Goal: Transaction & Acquisition: Purchase product/service

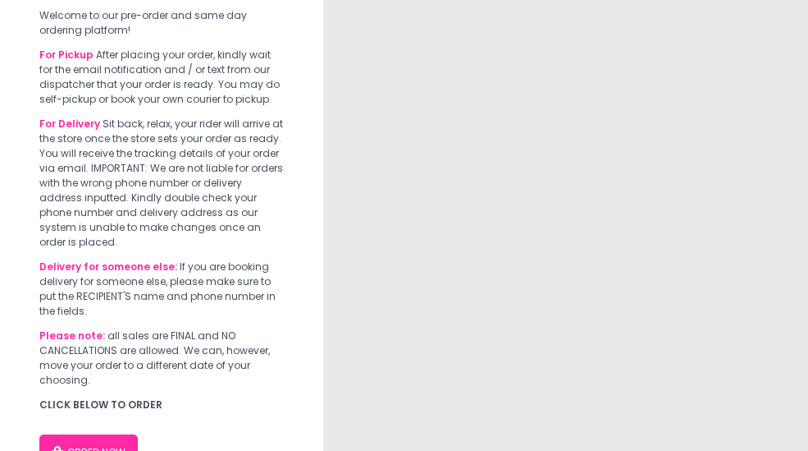
scroll to position [169, 0]
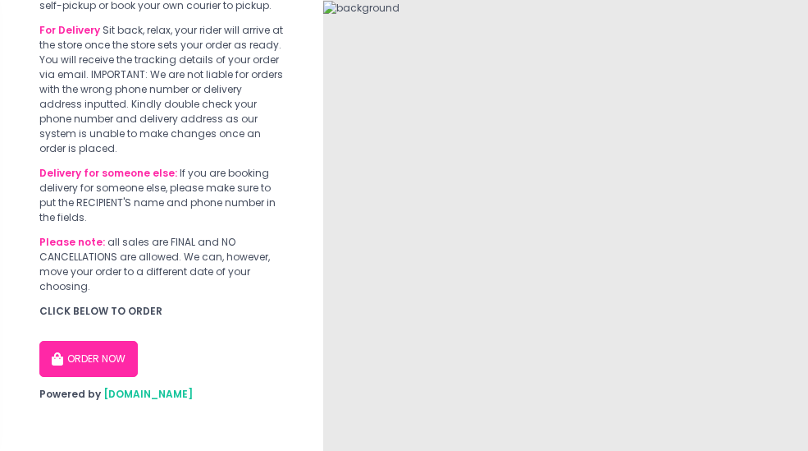
click at [116, 354] on button "ORDER NOW" at bounding box center [88, 359] width 98 height 36
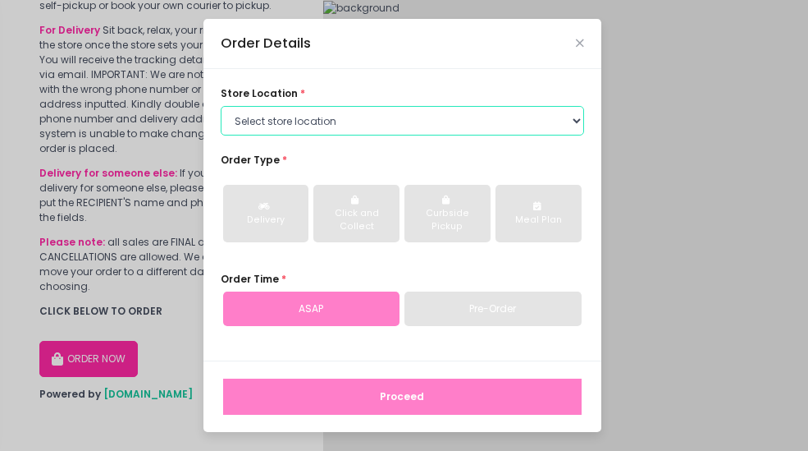
click at [276, 127] on select "Select store location [PERSON_NAME] Pizza - [PERSON_NAME] Pizza - [GEOGRAPHIC_D…" at bounding box center [403, 121] width 364 height 30
select select "5fabb2e53664a8677beaeb89"
click at [221, 106] on select "Select store location [PERSON_NAME] Pizza - [PERSON_NAME] Pizza - [GEOGRAPHIC_D…" at bounding box center [403, 121] width 364 height 30
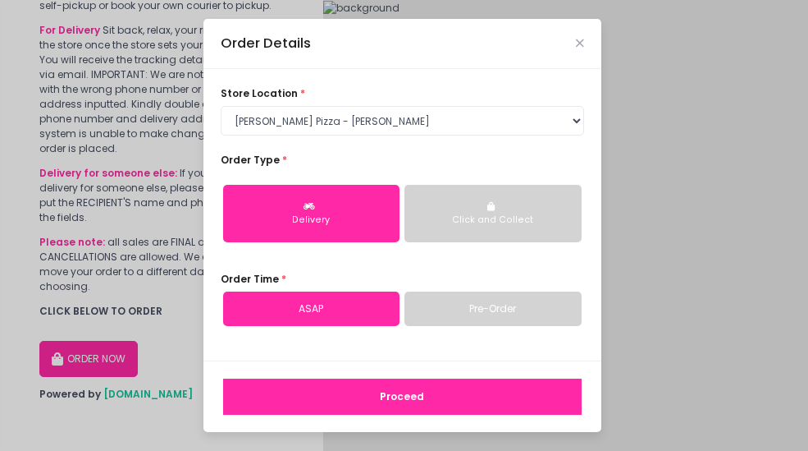
click at [317, 163] on div "Order Type * Delivery Click and Collect" at bounding box center [403, 204] width 364 height 102
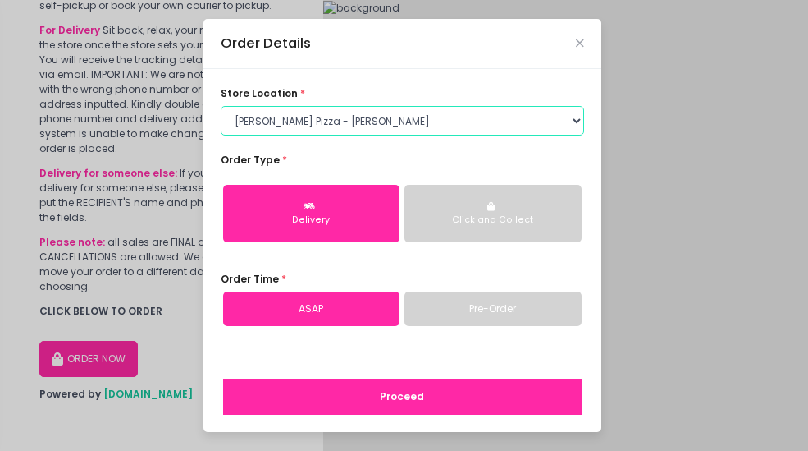
click at [312, 117] on select "Select store location [PERSON_NAME] Pizza - [PERSON_NAME] Pizza - [GEOGRAPHIC_D…" at bounding box center [403, 121] width 364 height 30
click at [221, 106] on select "Select store location [PERSON_NAME] Pizza - [PERSON_NAME] Pizza - [GEOGRAPHIC_D…" at bounding box center [403, 121] width 364 height 30
click at [312, 117] on select "Select store location [PERSON_NAME] Pizza - [PERSON_NAME] Pizza - [GEOGRAPHIC_D…" at bounding box center [403, 121] width 364 height 30
click at [221, 106] on select "Select store location [PERSON_NAME] Pizza - [PERSON_NAME] Pizza - [GEOGRAPHIC_D…" at bounding box center [403, 121] width 364 height 30
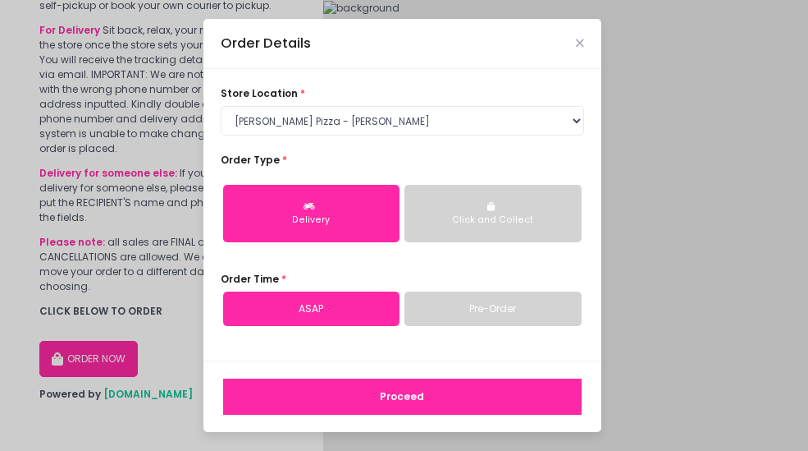
click at [469, 230] on button "Click and Collect" at bounding box center [493, 213] width 177 height 57
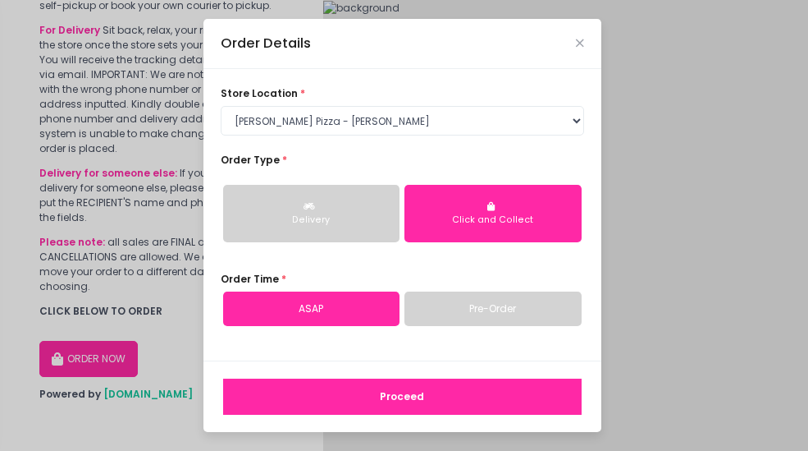
click at [350, 304] on link "ASAP" at bounding box center [311, 308] width 177 height 34
click at [363, 395] on button "Proceed" at bounding box center [402, 396] width 359 height 36
